Goal: Task Accomplishment & Management: Manage account settings

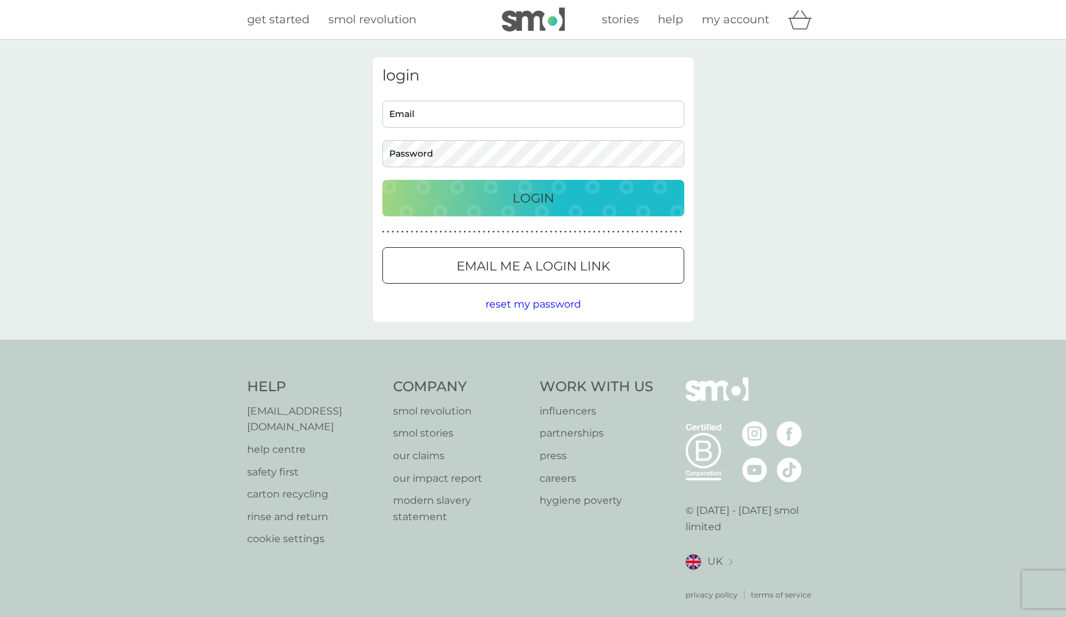
click at [580, 101] on input "Email" at bounding box center [533, 114] width 302 height 27
type input "info@zenaa.co.uk"
click at [565, 213] on button "Login" at bounding box center [533, 198] width 302 height 36
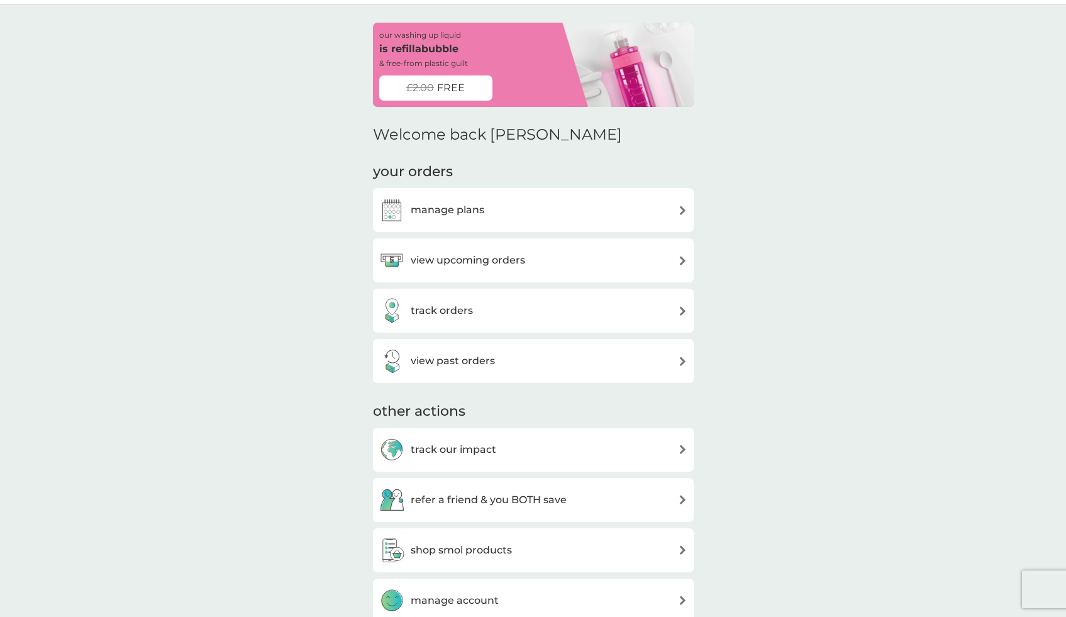
scroll to position [54, 0]
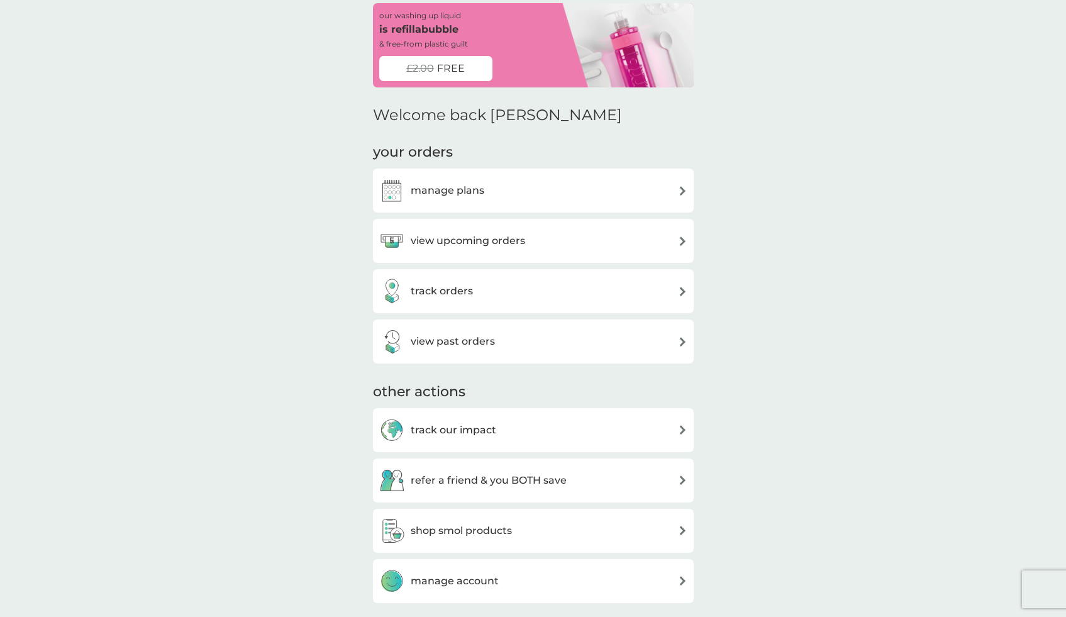
click at [463, 197] on h3 "manage plans" at bounding box center [448, 190] width 74 height 16
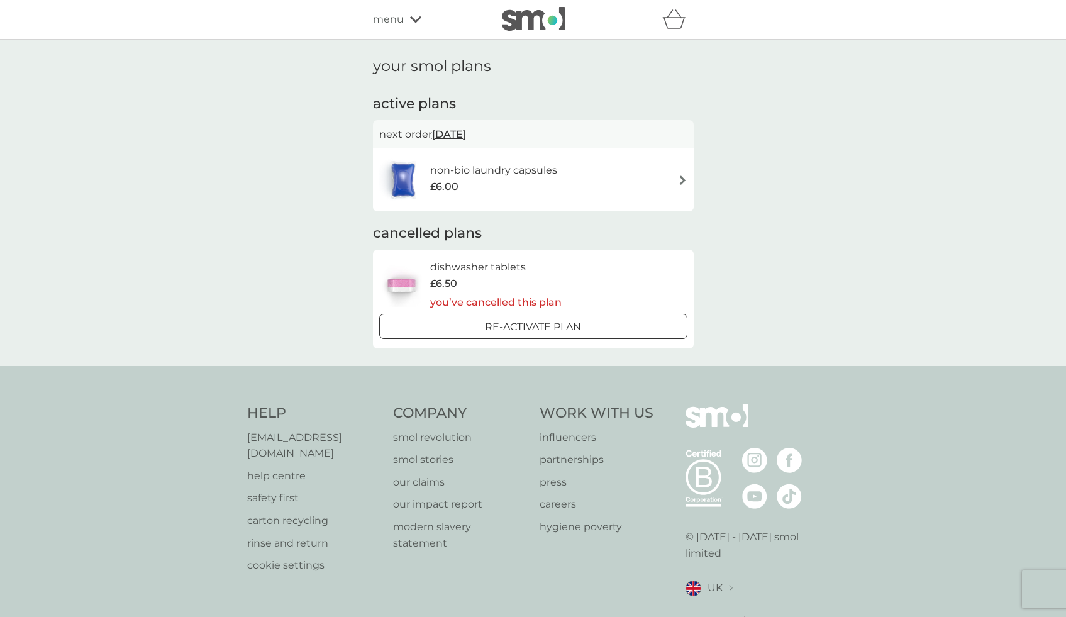
click at [485, 184] on div "£6.00" at bounding box center [493, 187] width 127 height 16
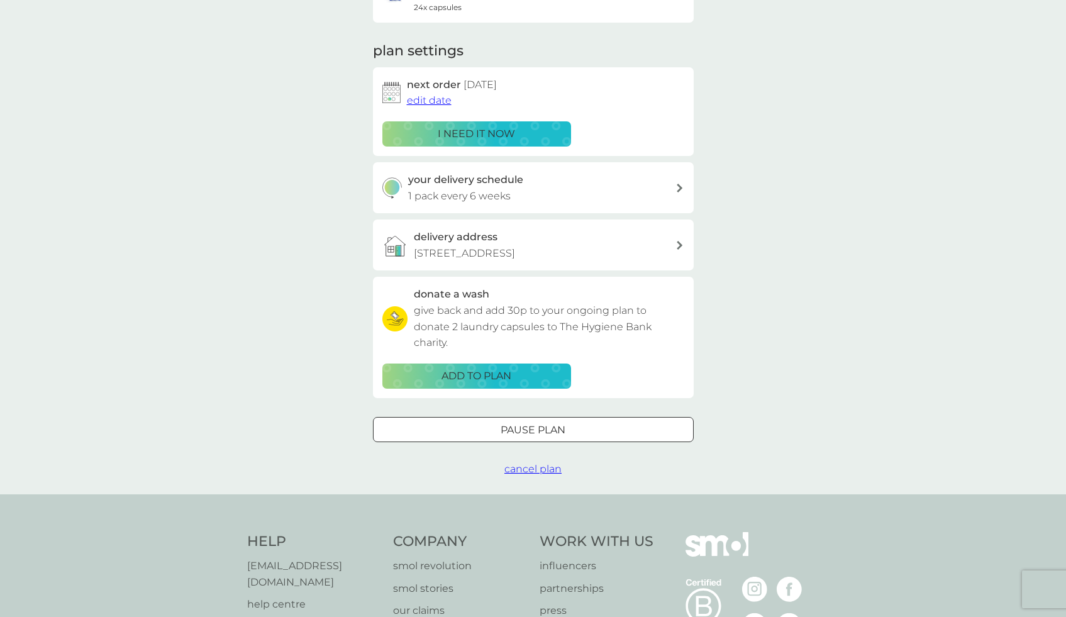
scroll to position [219, 0]
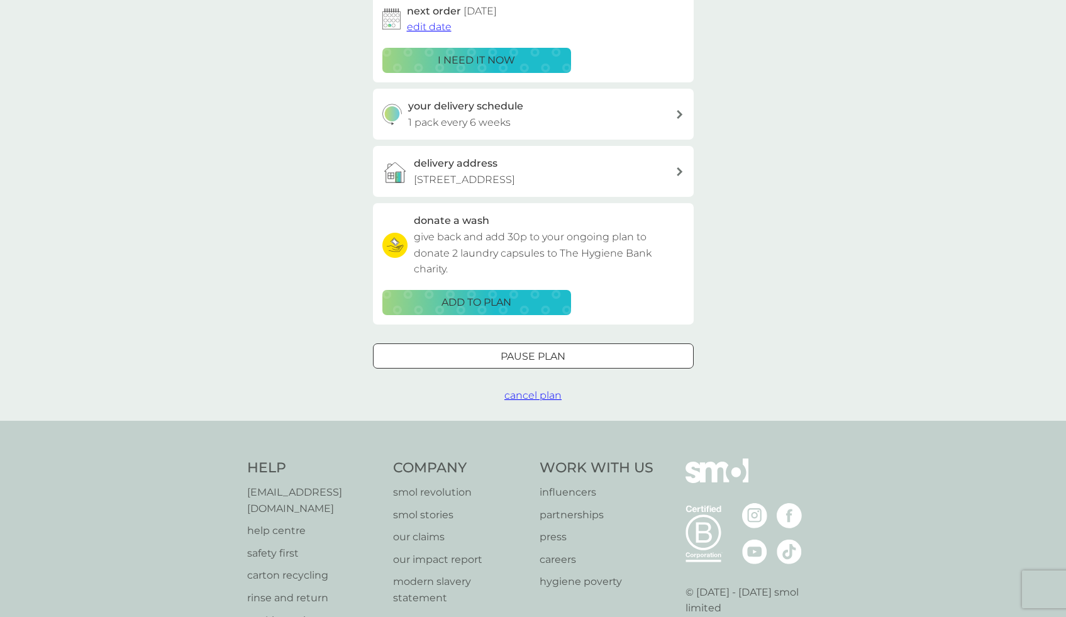
click at [535, 421] on div "your smol plans non-bio laundry capsules £6.00 24x capsules plan settings next …" at bounding box center [533, 121] width 1066 height 600
click at [536, 401] on span "cancel plan" at bounding box center [532, 395] width 57 height 12
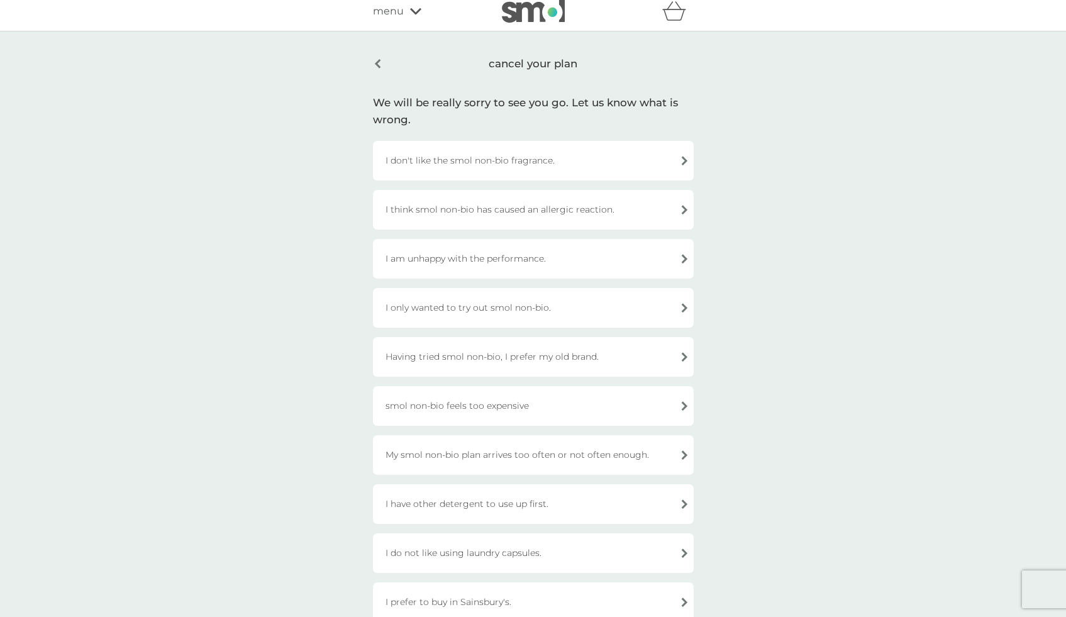
scroll to position [49, 0]
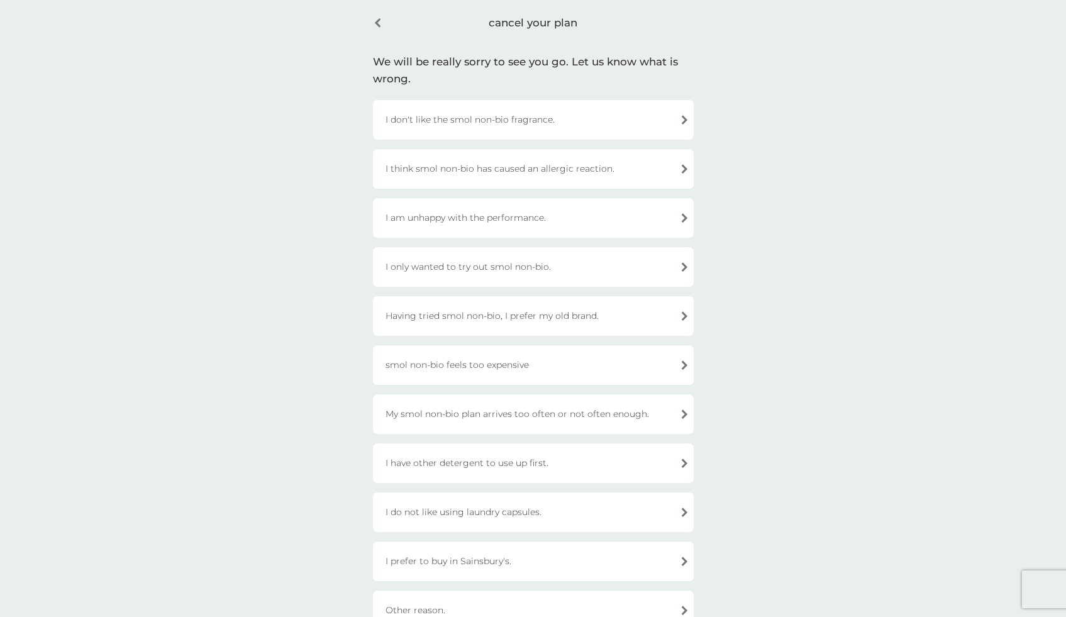
click at [560, 263] on div "I only wanted to try out smol non-bio." at bounding box center [533, 267] width 321 height 40
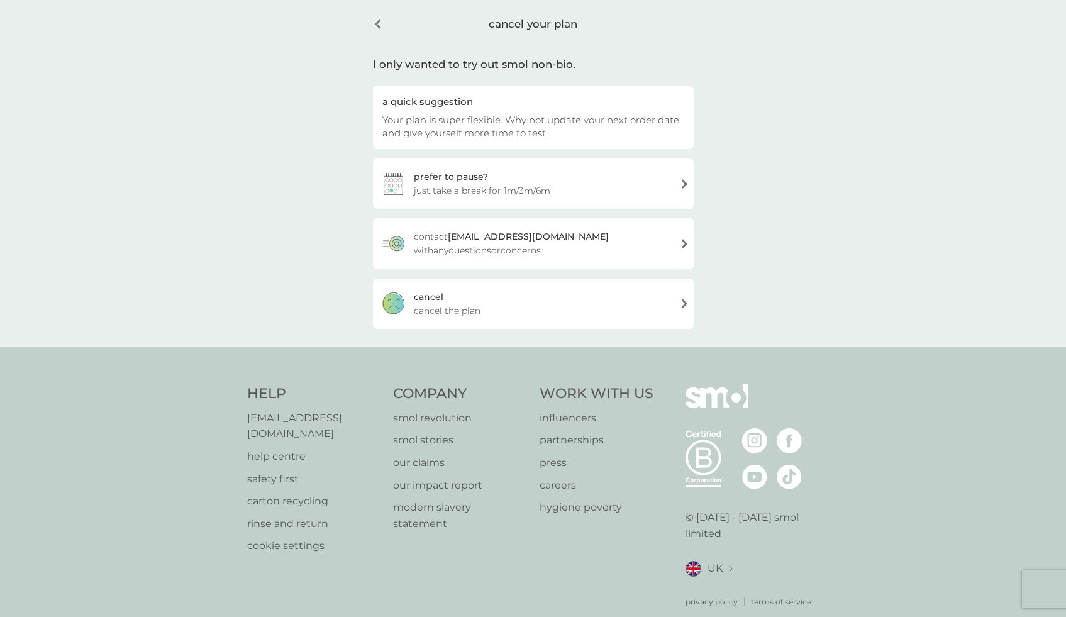
click at [505, 299] on div "[PERSON_NAME] the plan" at bounding box center [533, 304] width 321 height 50
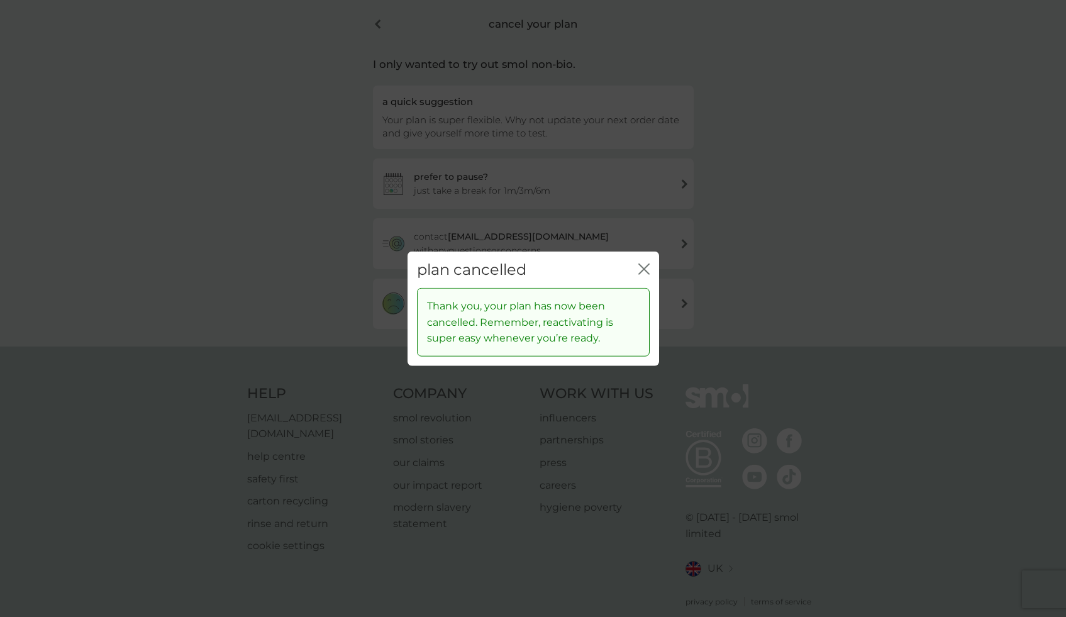
click at [648, 262] on div "close" at bounding box center [643, 269] width 11 height 18
click at [648, 268] on icon "close" at bounding box center [643, 268] width 11 height 11
